Goal: Task Accomplishment & Management: Use online tool/utility

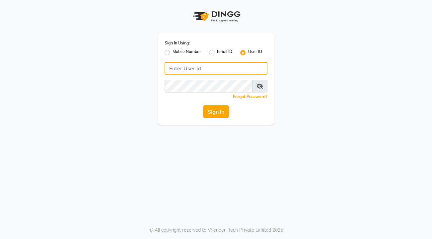
type input "sreediya"
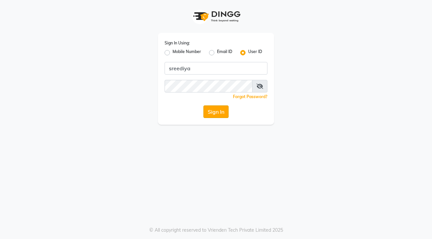
click at [216, 109] on button "Sign In" at bounding box center [215, 111] width 25 height 13
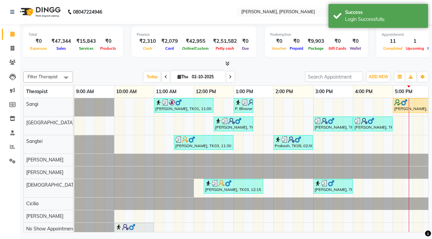
click at [229, 63] on icon at bounding box center [227, 63] width 4 height 5
